Goal: Use online tool/utility: Utilize a website feature to perform a specific function

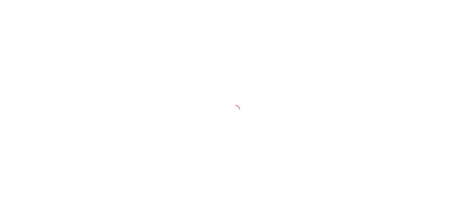
select select "30"
select select "HIGHEST_TOTAL_SPENT_WITH_ORDERS"
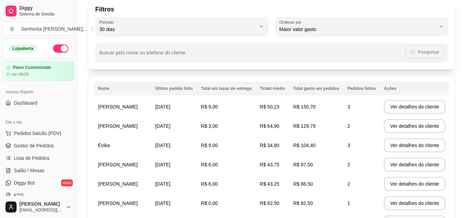
scroll to position [31, 0]
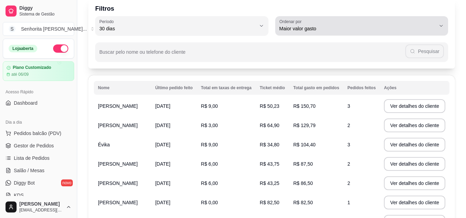
click at [439, 27] on icon "button" at bounding box center [441, 26] width 6 height 6
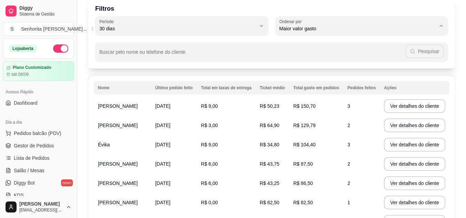
click at [328, 55] on span "Maior ticket médio" at bounding box center [358, 56] width 149 height 7
type input "HIGHEST_AVERAGE_TICKET"
select select "HIGHEST_AVERAGE_TICKET"
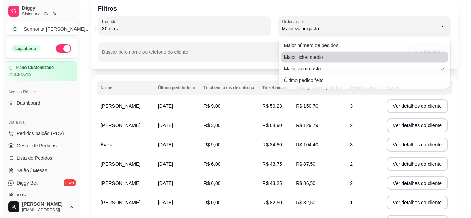
scroll to position [0, 0]
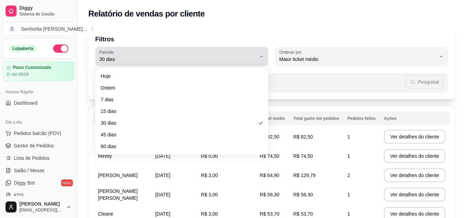
click at [259, 60] on button "Período 30 dias" at bounding box center [181, 56] width 173 height 19
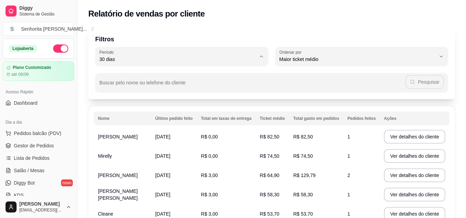
click at [170, 146] on span "60 dias" at bounding box center [178, 143] width 149 height 7
type input "60"
select select "60"
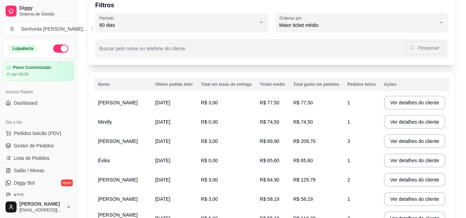
scroll to position [33, 0]
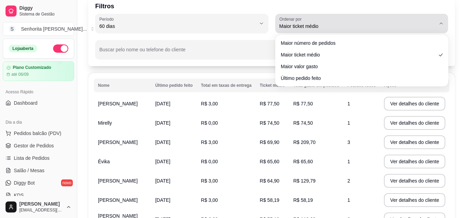
click at [433, 18] on div "Maior ticket médio" at bounding box center [357, 24] width 156 height 14
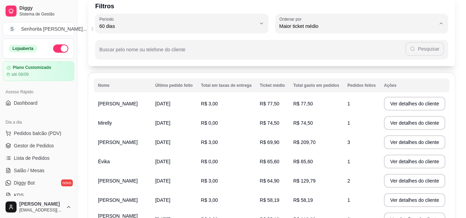
click at [335, 47] on li "Maior número de pedidos" at bounding box center [361, 43] width 161 height 11
type input "HIGHEST_ORDER_COUNT"
select select "HIGHEST_ORDER_COUNT"
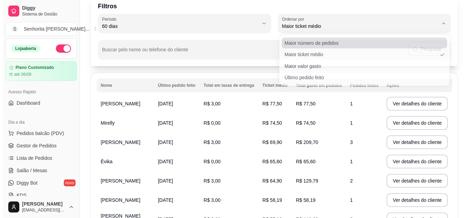
scroll to position [0, 0]
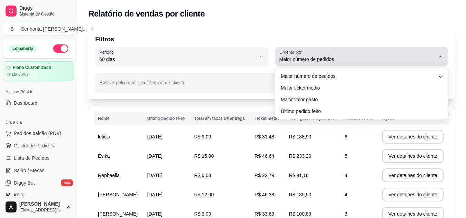
click at [412, 57] on span "Maior número de pedidos" at bounding box center [357, 59] width 156 height 7
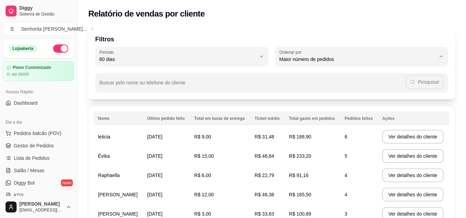
click at [324, 92] on li "Maior ticket médio" at bounding box center [361, 87] width 161 height 11
type input "HIGHEST_AVERAGE_TICKET"
select select "HIGHEST_AVERAGE_TICKET"
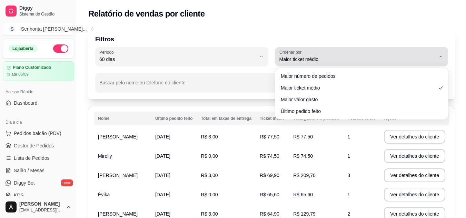
click at [382, 54] on div "Maior ticket médio" at bounding box center [357, 57] width 156 height 14
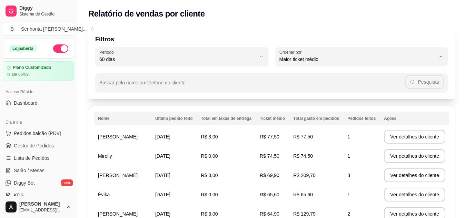
click at [327, 101] on span "Maior valor gasto" at bounding box center [358, 98] width 149 height 7
type input "HIGHEST_TOTAL_SPENT_WITH_ORDERS"
select select "HIGHEST_TOTAL_SPENT_WITH_ORDERS"
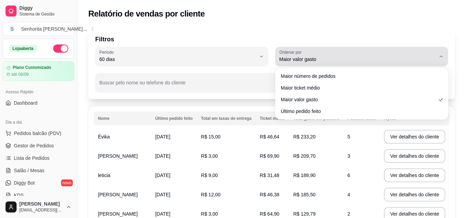
click at [309, 57] on span "Maior valor gasto" at bounding box center [357, 59] width 156 height 7
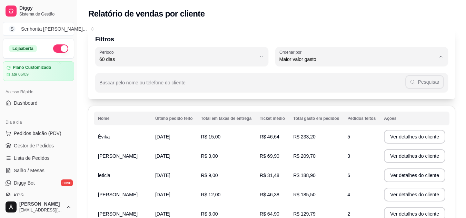
click at [295, 109] on span "Último pedido feito" at bounding box center [358, 109] width 149 height 7
type input "LAST_ORDER_MADE_AT"
select select "LAST_ORDER_MADE_AT"
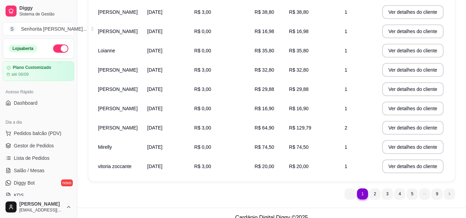
scroll to position [153, 0]
